Goal: Register for event/course

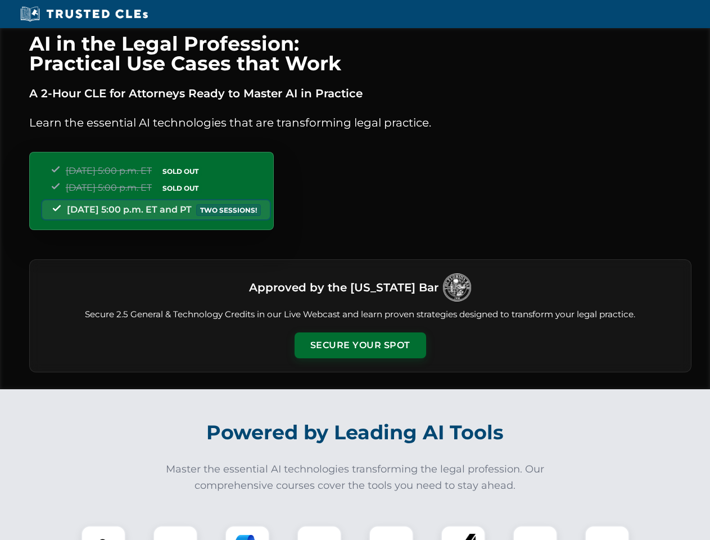
click at [360, 345] on button "Secure Your Spot" at bounding box center [361, 345] width 132 height 26
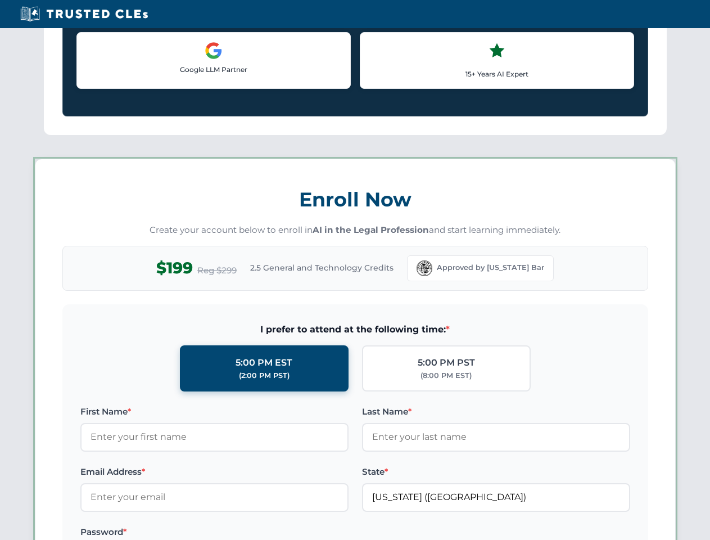
click at [247, 532] on label "Password *" at bounding box center [214, 531] width 268 height 13
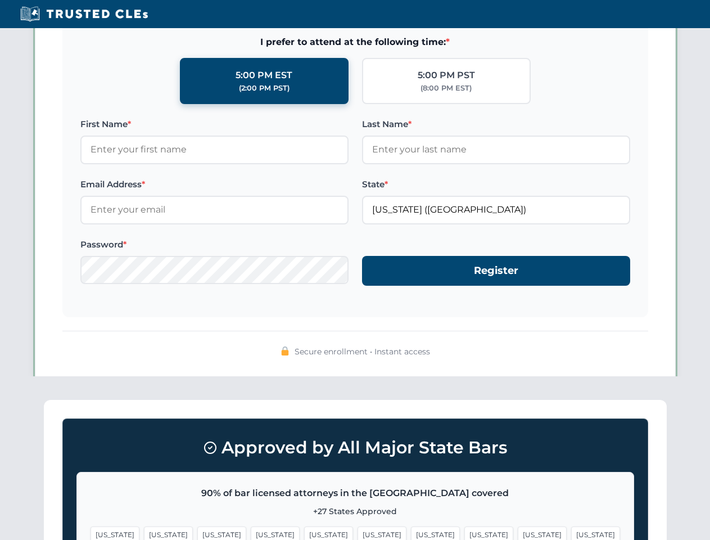
click at [518, 532] on span "[US_STATE]" at bounding box center [542, 534] width 49 height 16
